Goal: Find specific page/section: Find specific page/section

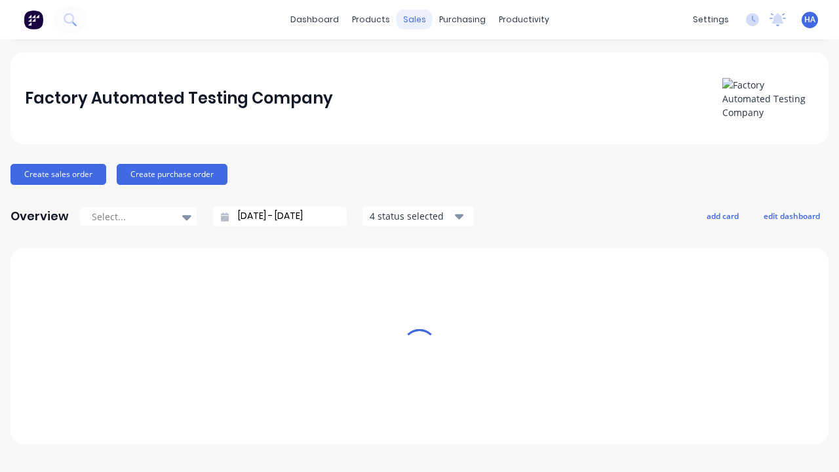
click at [414, 20] on div "sales" at bounding box center [414, 20] width 36 height 20
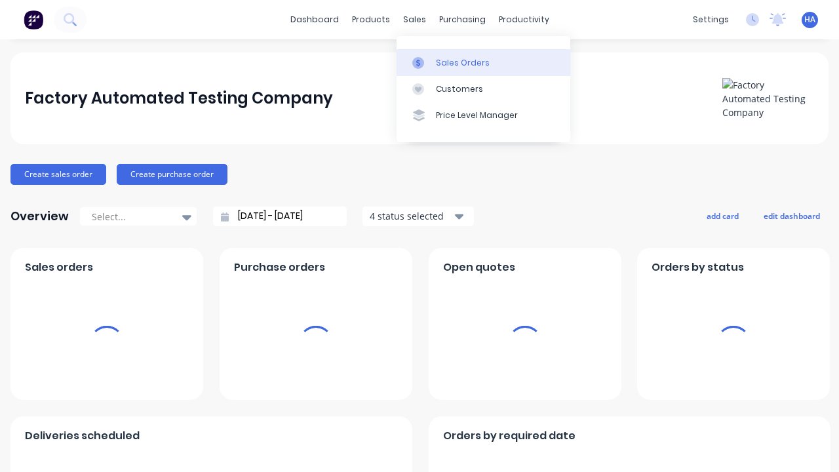
click at [483, 62] on div "Sales Orders" at bounding box center [463, 63] width 54 height 12
